Goal: Information Seeking & Learning: Learn about a topic

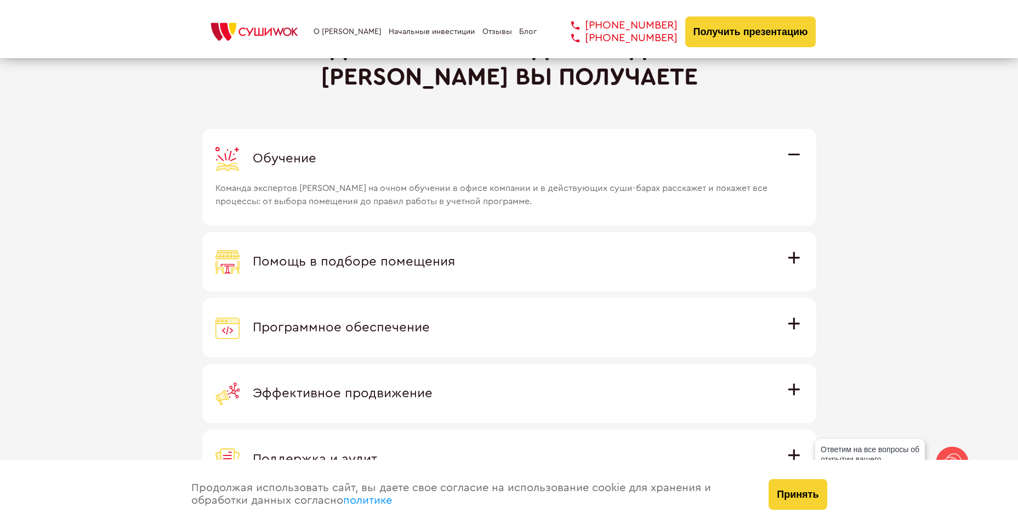
scroll to position [3071, 0]
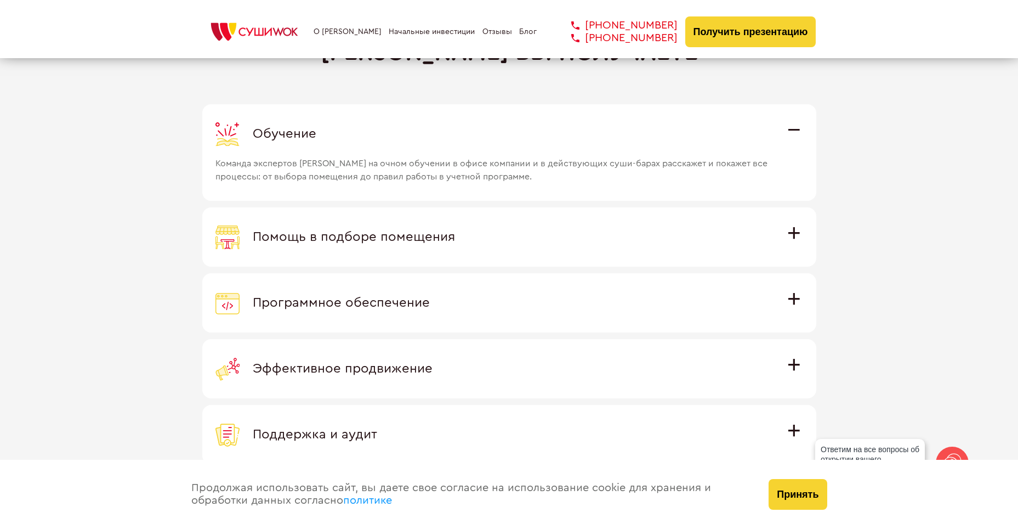
click at [401, 259] on label "Помощь в подборе помещения Наши специалисты оценят варианты помещения в вашем г…" at bounding box center [509, 236] width 614 height 59
click at [0, 0] on input "Помощь в подборе помещения Наши специалисты оценят варианты помещения в вашем г…" at bounding box center [0, 0] width 0 height 0
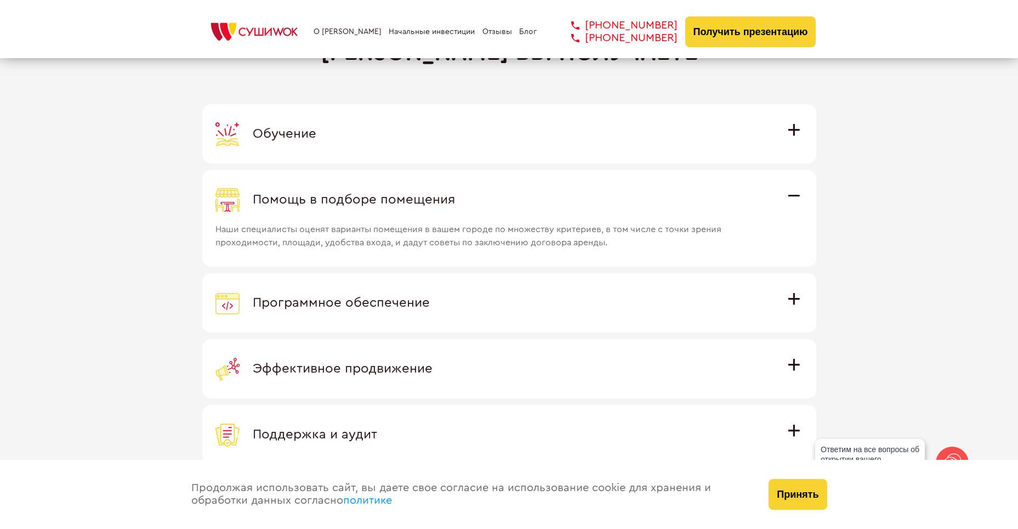
click at [378, 311] on div "Программное обеспечение" at bounding box center [510, 303] width 588 height 24
click at [0, 0] on input "Программное обеспечение Программное обеспечение разработано специально для [PER…" at bounding box center [0, 0] width 0 height 0
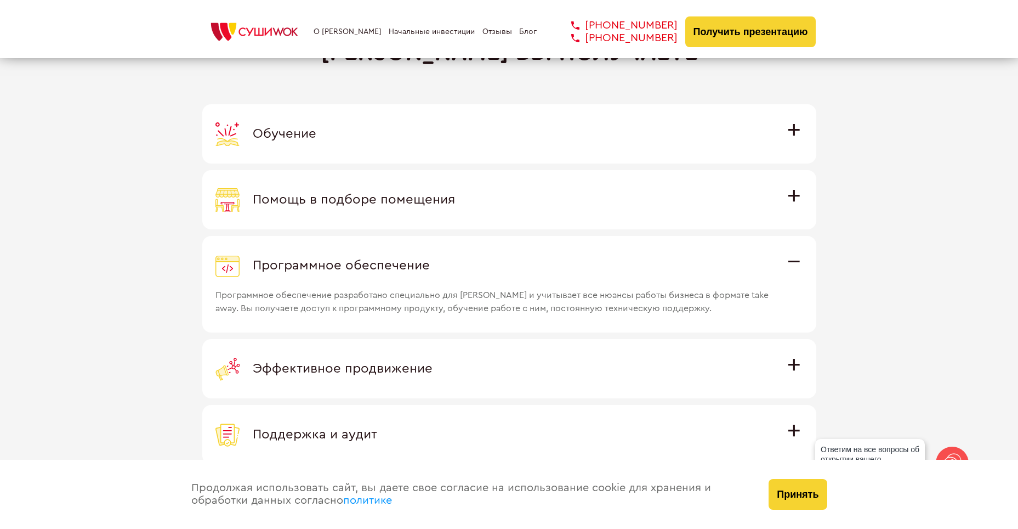
click at [491, 362] on div "Эффективное продвижение" at bounding box center [510, 368] width 588 height 24
click at [0, 0] on input "Эффективное продвижение Все рекламные материалы предоставляются централизованно…" at bounding box center [0, 0] width 0 height 0
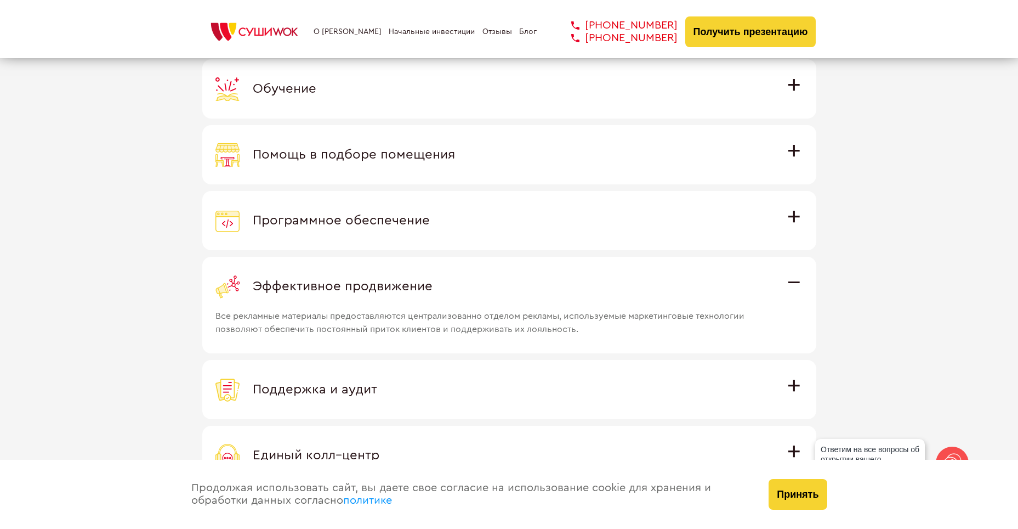
scroll to position [3181, 0]
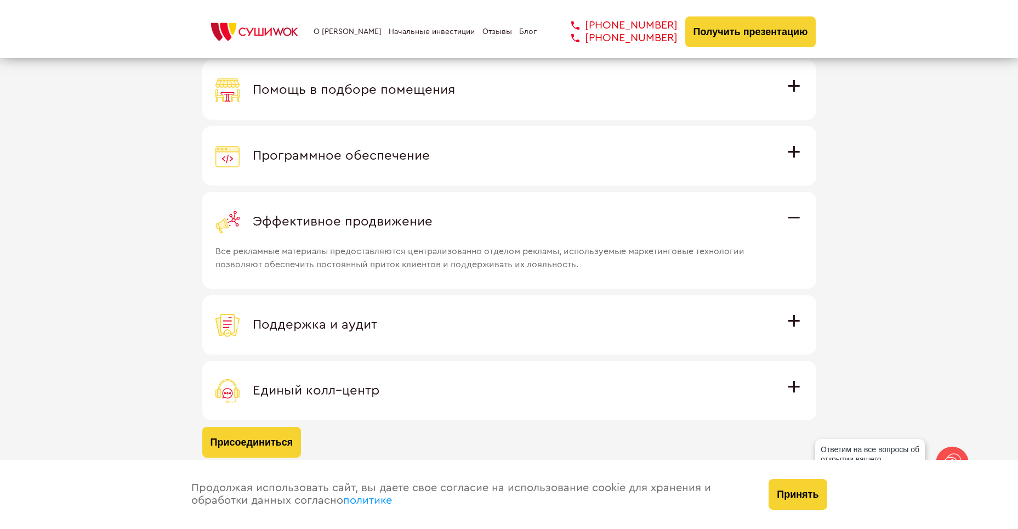
click at [395, 333] on div "Поддержка и аудит" at bounding box center [510, 325] width 588 height 24
click at [0, 0] on input "Поддержка и аудит Аудит работы с целью поиска точек роста и постоянная поддержк…" at bounding box center [0, 0] width 0 height 0
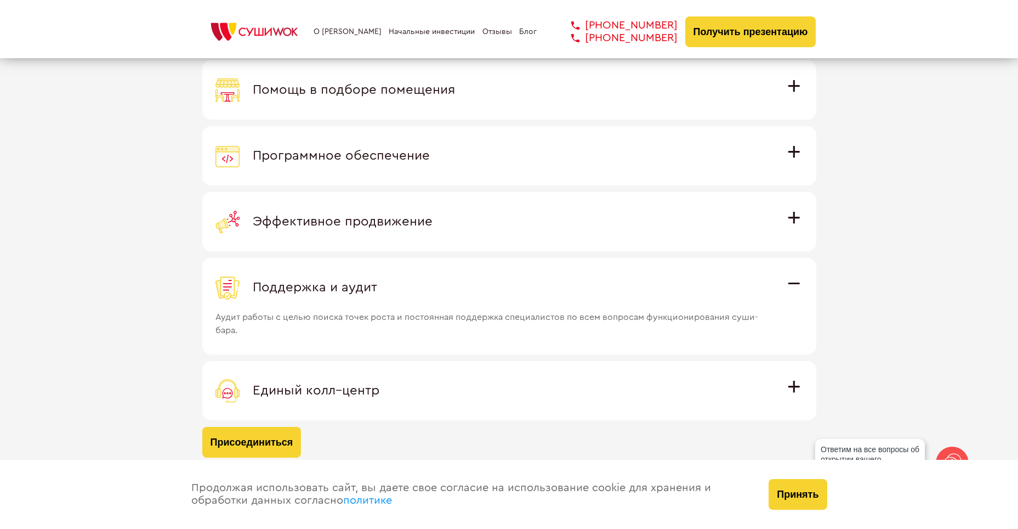
click at [308, 378] on div "Единый колл–центр" at bounding box center [510, 390] width 588 height 24
click at [0, 0] on input "Единый колл–центр Полностью интегрирован с программным обеспечением: вы не проп…" at bounding box center [0, 0] width 0 height 0
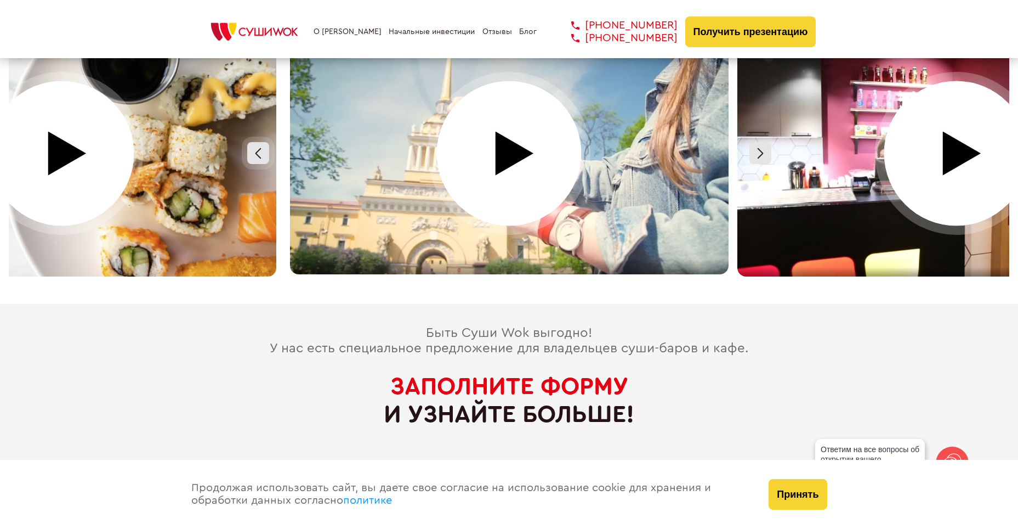
scroll to position [5100, 0]
